Goal: Task Accomplishment & Management: Manage account settings

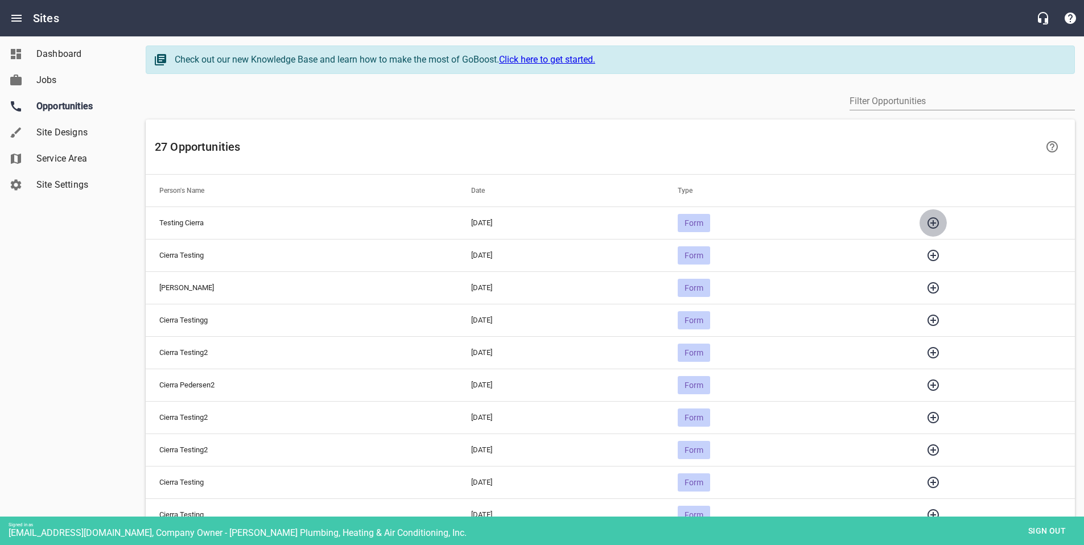
click at [939, 223] on icon "button" at bounding box center [933, 222] width 11 height 11
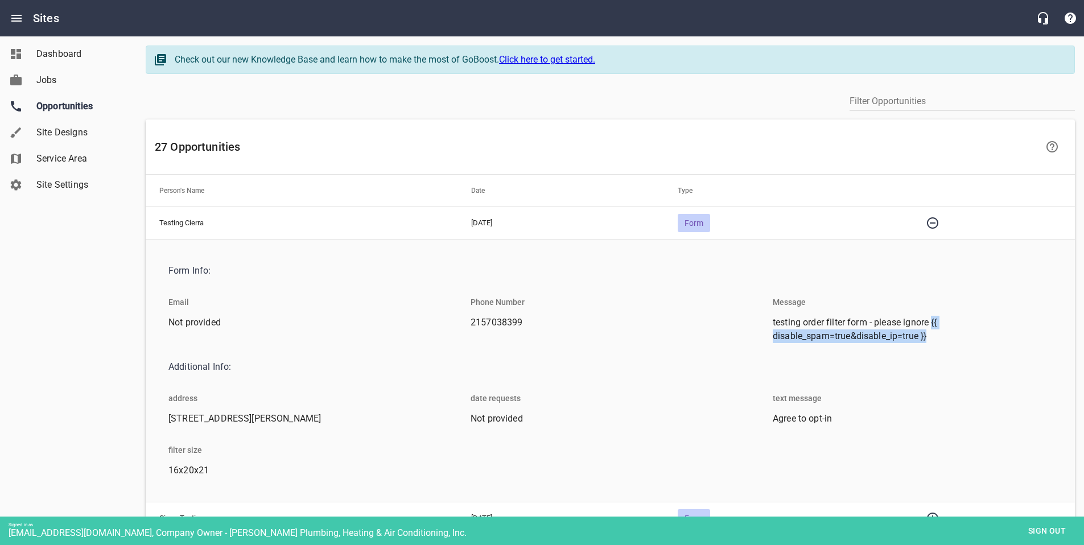
drag, startPoint x: 934, startPoint y: 322, endPoint x: 940, endPoint y: 339, distance: 17.7
click at [940, 339] on span "testing order filter form - please ignore {{ disable_spam=true&disable_ip=true …" at bounding box center [908, 329] width 270 height 27
copy span "{{ disable_spam=true&disable_ip=true }}"
click at [80, 269] on div "Dashboard Jobs Opportunities Site Designs Service Area Site Settings" at bounding box center [68, 272] width 137 height 545
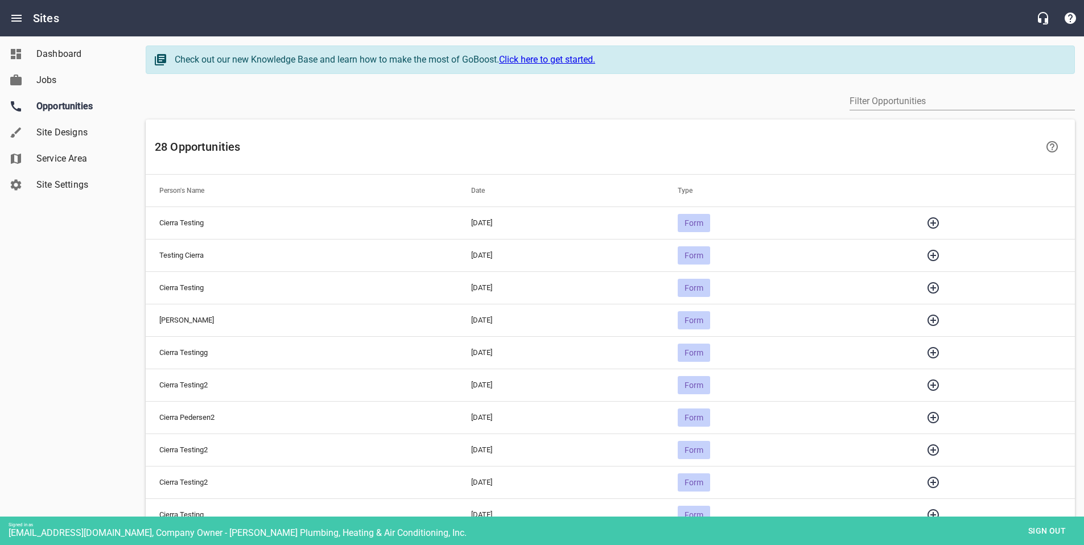
click at [933, 226] on button "button" at bounding box center [933, 222] width 27 height 27
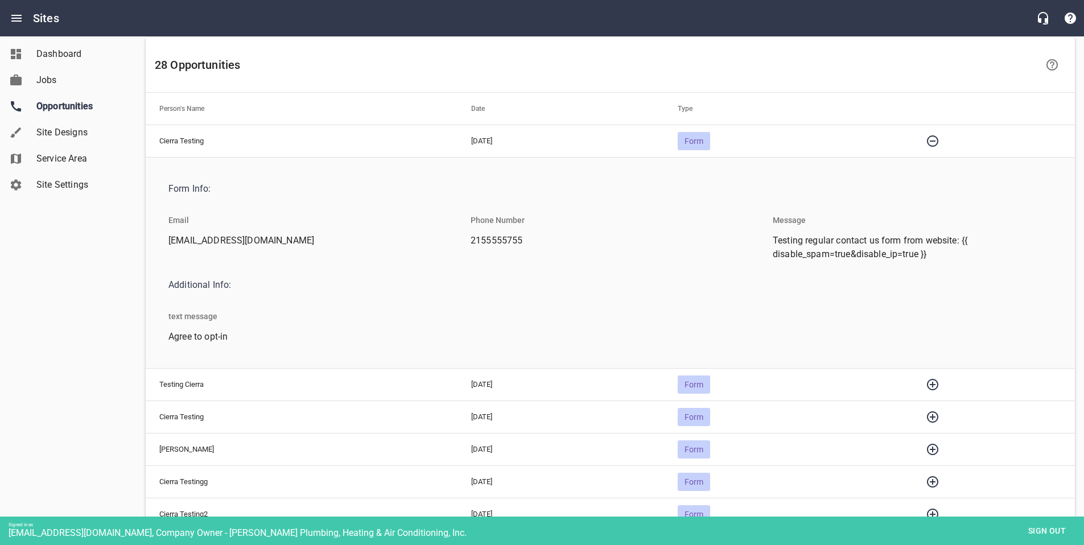
scroll to position [86, 0]
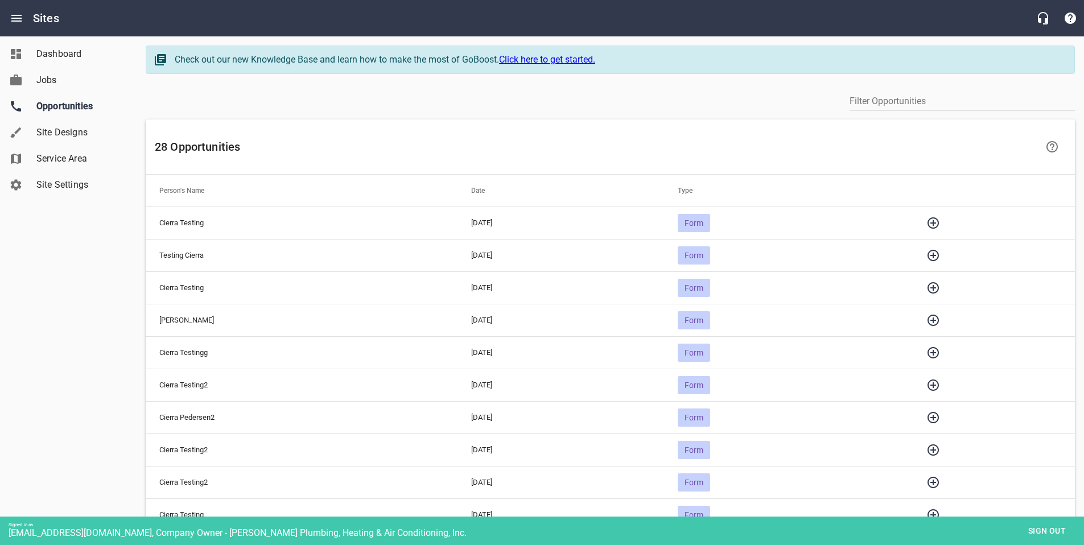
scroll to position [82, 0]
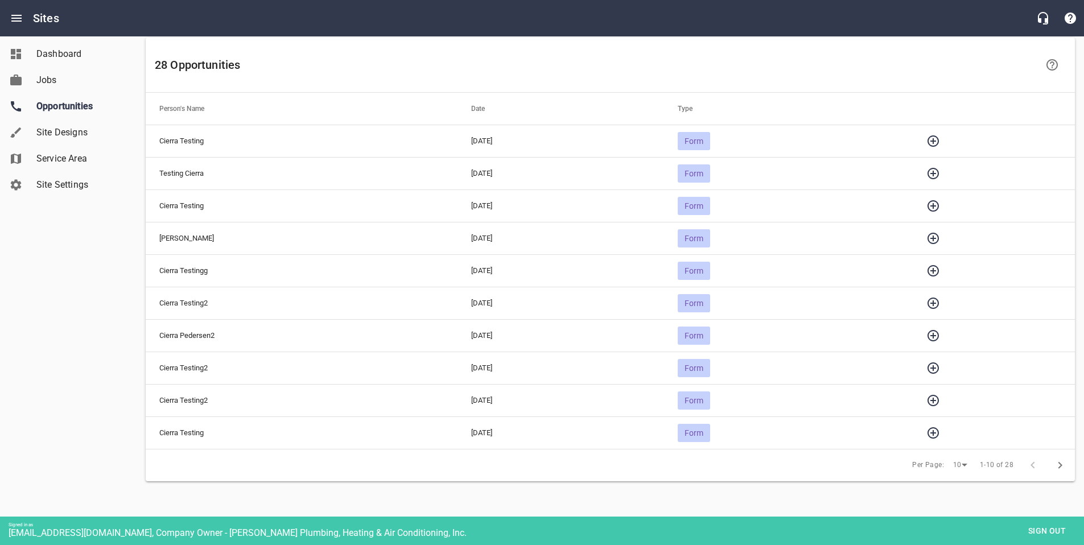
click at [939, 138] on icon "button" at bounding box center [933, 140] width 11 height 11
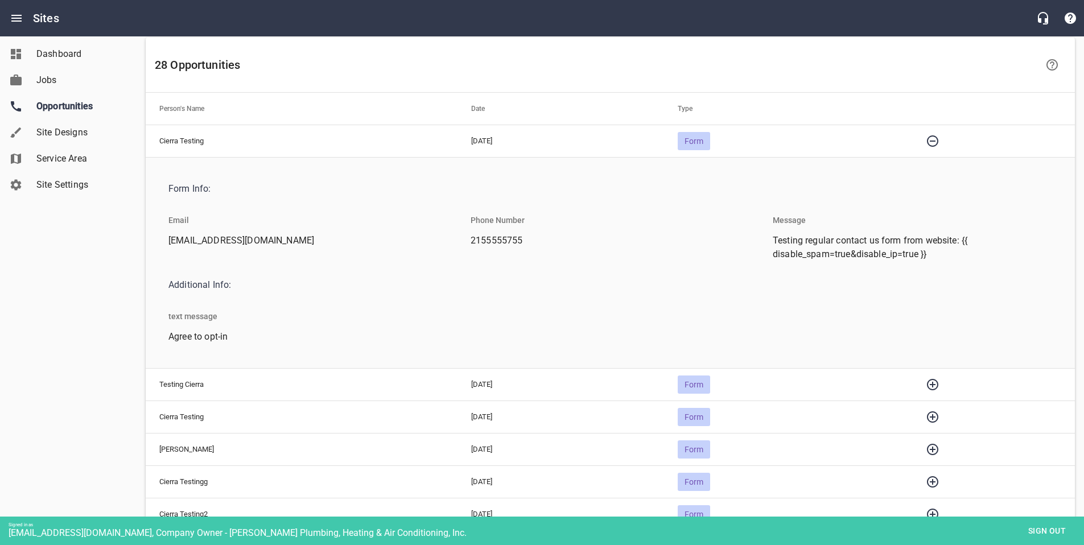
click at [940, 138] on icon "button" at bounding box center [933, 141] width 14 height 14
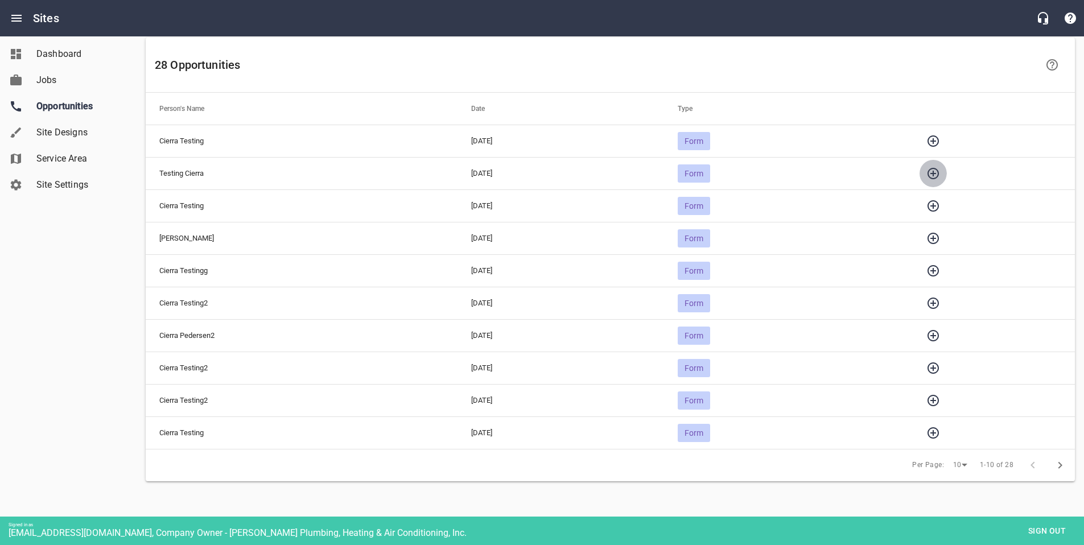
click at [940, 169] on icon "button" at bounding box center [934, 174] width 14 height 14
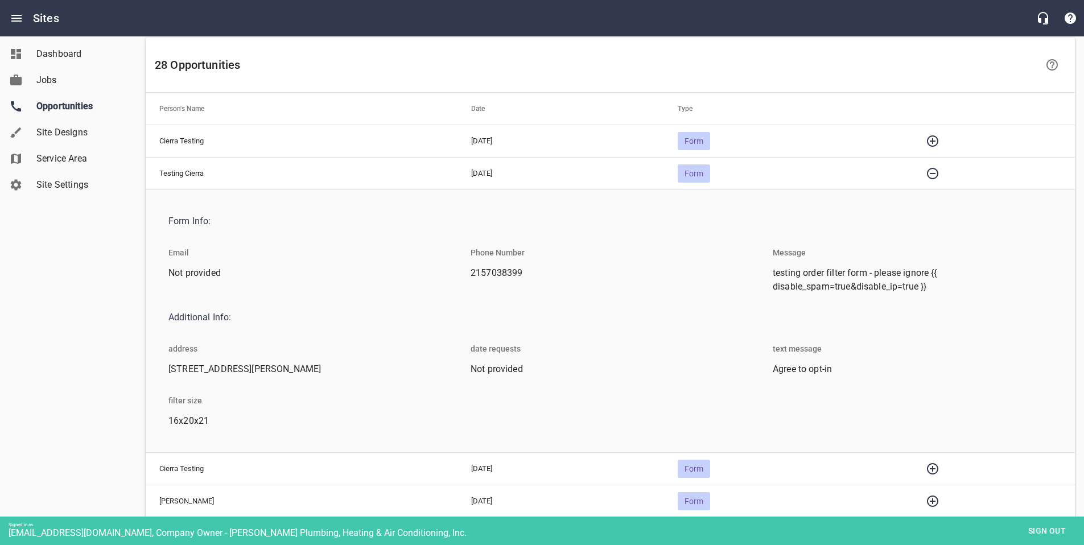
click at [940, 169] on icon "button" at bounding box center [933, 174] width 14 height 14
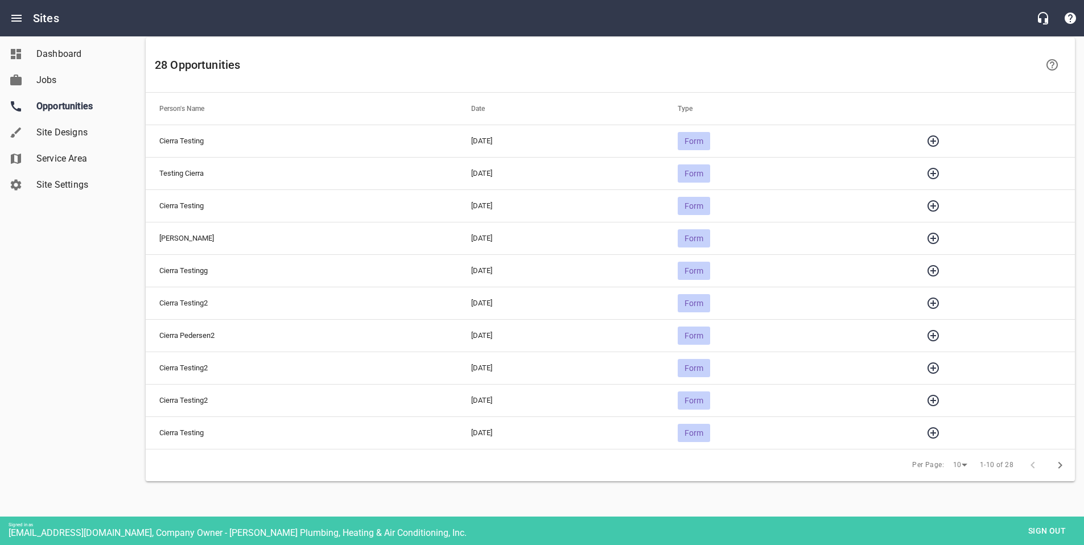
click at [47, 330] on div "Dashboard Jobs Opportunities Site Designs Service Area Site Settings" at bounding box center [68, 272] width 137 height 545
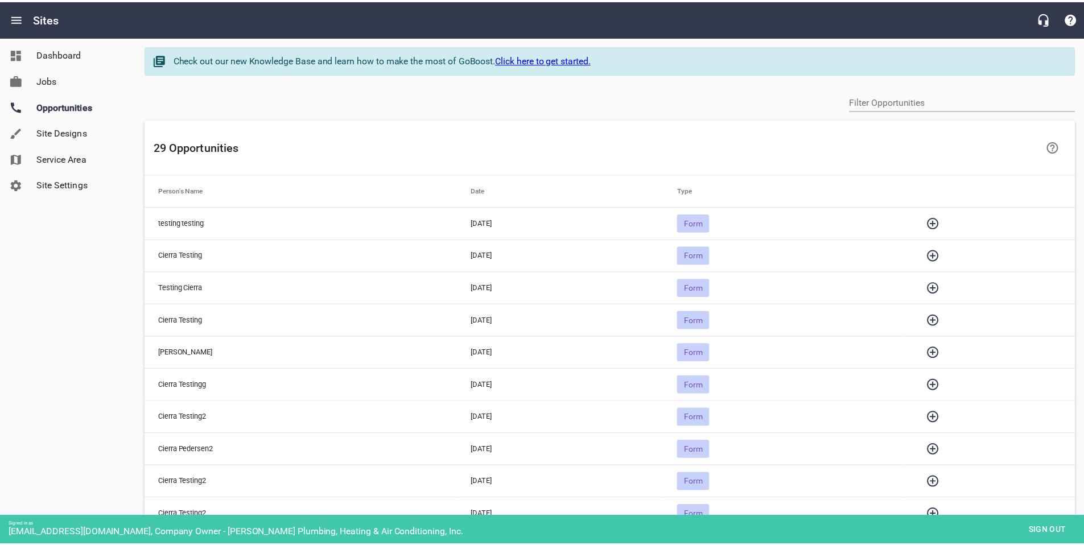
scroll to position [82, 0]
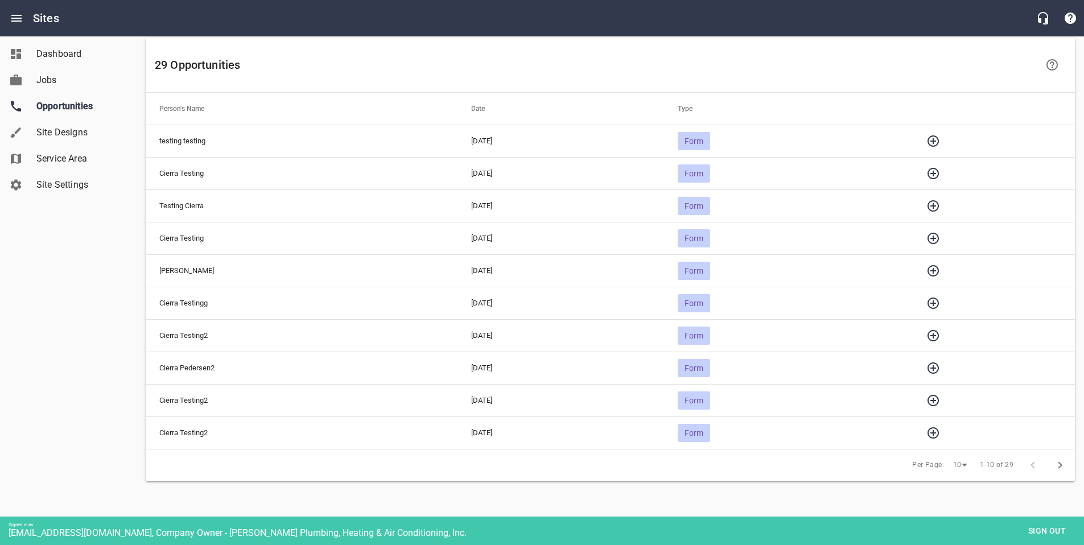
click at [937, 140] on icon "button" at bounding box center [934, 141] width 14 height 14
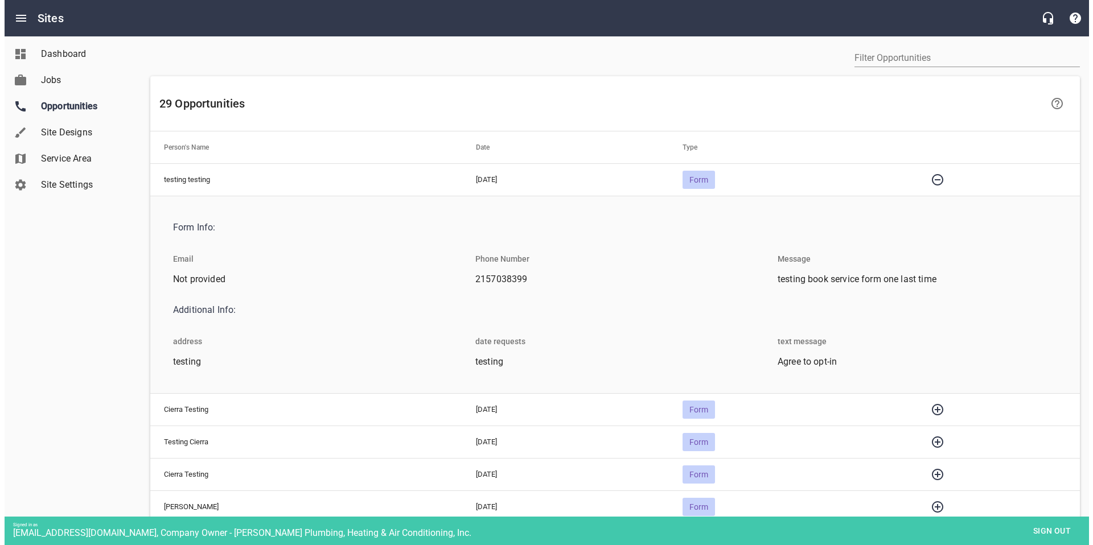
scroll to position [0, 0]
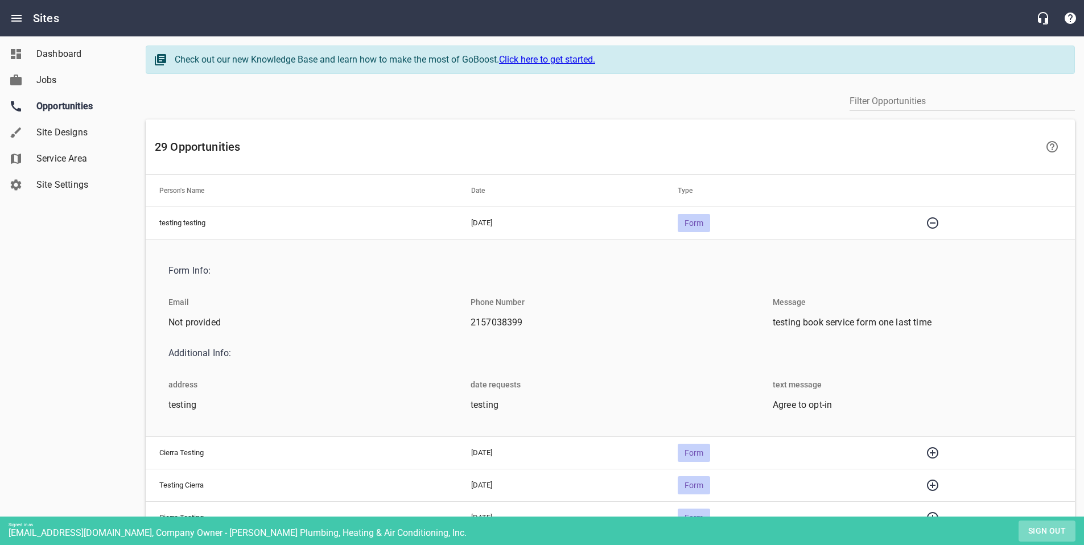
click at [1050, 525] on span "Sign out" at bounding box center [1047, 531] width 48 height 14
